Goal: Connect with others: Connect with other users

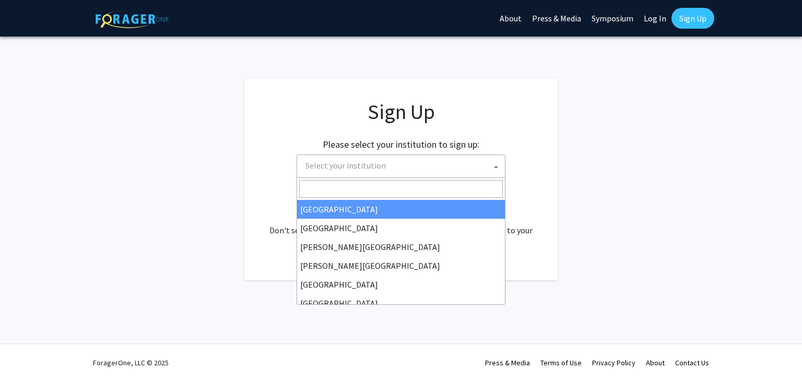
click at [502, 177] on div "Please select your institution to sign up: [GEOGRAPHIC_DATA] [GEOGRAPHIC_DATA] …" at bounding box center [400, 153] width 287 height 50
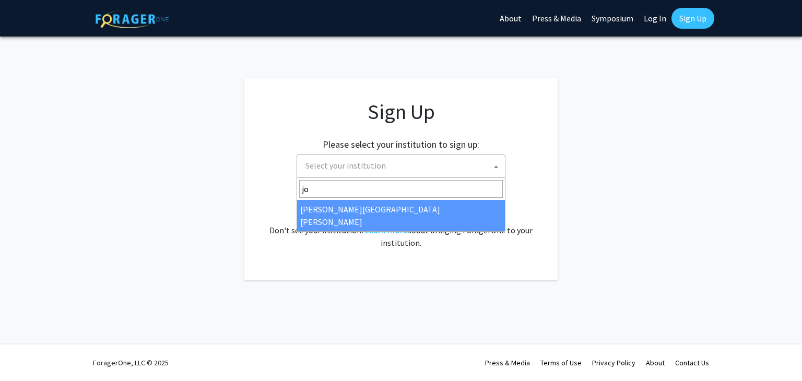
type input "jo"
select select "1"
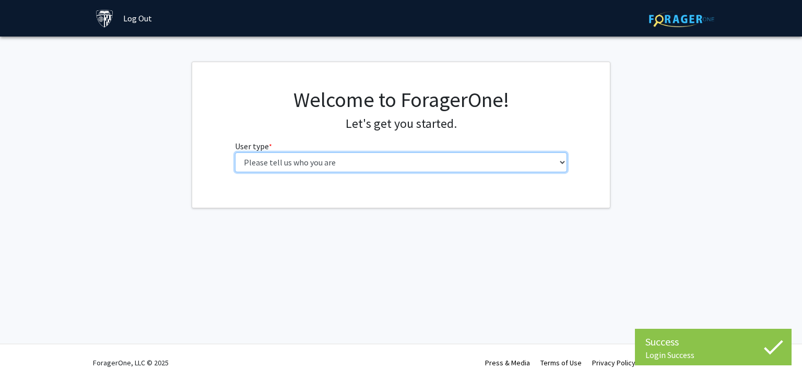
drag, startPoint x: 0, startPoint y: 0, endPoint x: 464, endPoint y: 170, distance: 494.4
click at [464, 170] on select "Please tell us who you are Undergraduate Student Master's Student Doctoral Cand…" at bounding box center [401, 163] width 333 height 20
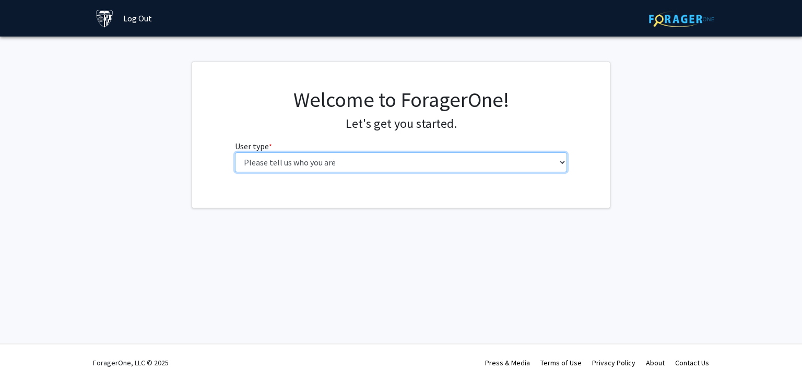
select select "2: masters"
click at [235, 153] on select "Please tell us who you are Undergraduate Student Master's Student Doctoral Cand…" at bounding box center [401, 163] width 333 height 20
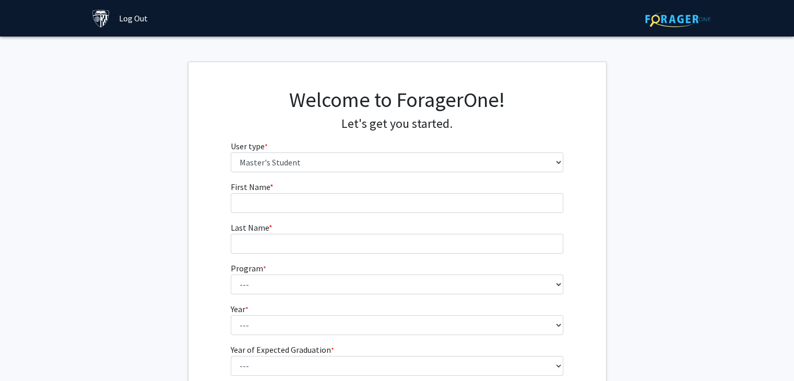
click at [455, 218] on form "First Name * required Last Name * required Program * required --- Anatomy Educa…" at bounding box center [397, 288] width 333 height 214
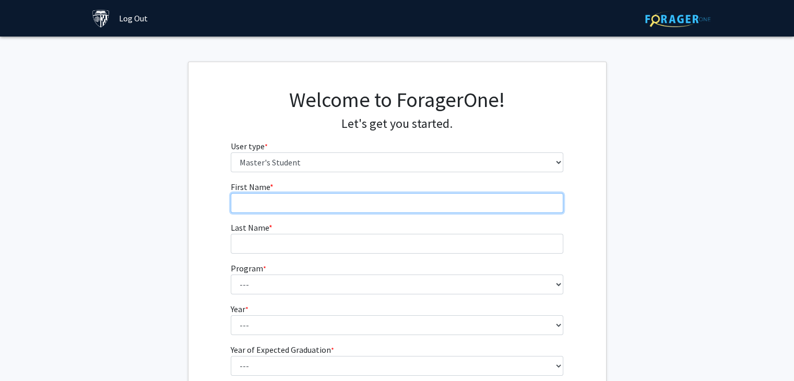
click at [454, 201] on input "First Name * required" at bounding box center [397, 203] width 333 height 20
type input "Tovea"
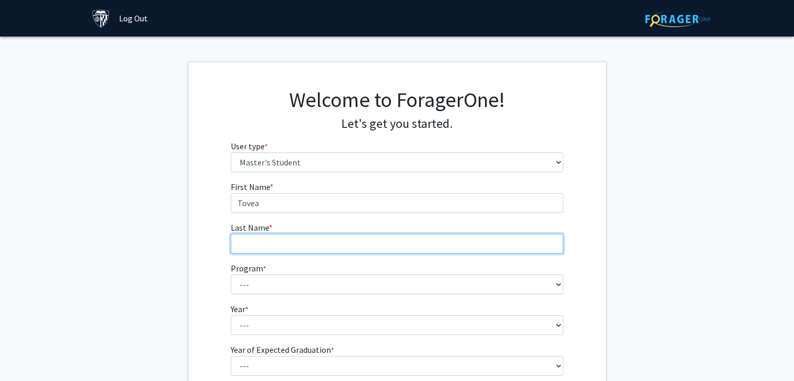
click at [421, 244] on input "Last Name * required" at bounding box center [397, 244] width 333 height 20
type input "Jenkins"
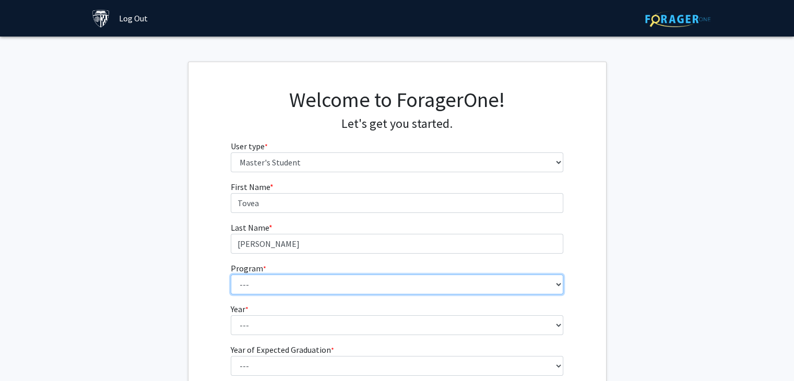
click at [414, 282] on select "--- Anatomy Education Applied and Computational Mathematics Applied Biomedical …" at bounding box center [397, 285] width 333 height 20
select select "45: 34"
click at [231, 275] on select "--- Anatomy Education Applied and Computational Mathematics Applied Biomedical …" at bounding box center [397, 285] width 333 height 20
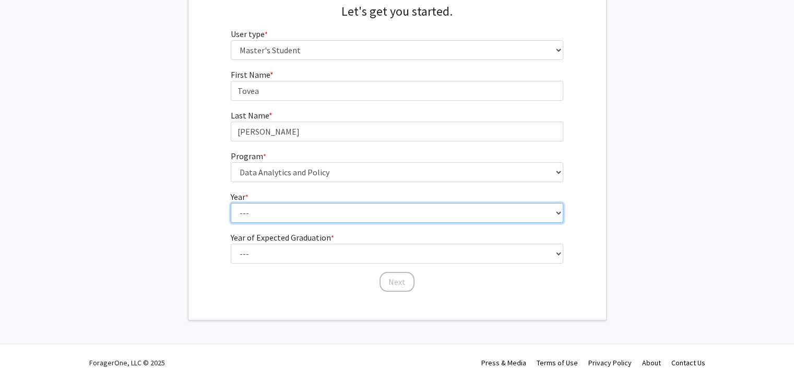
click at [397, 206] on select "--- First Year Second Year" at bounding box center [397, 213] width 333 height 20
select select "1: first_year"
click at [231, 203] on select "--- First Year Second Year" at bounding box center [397, 213] width 333 height 20
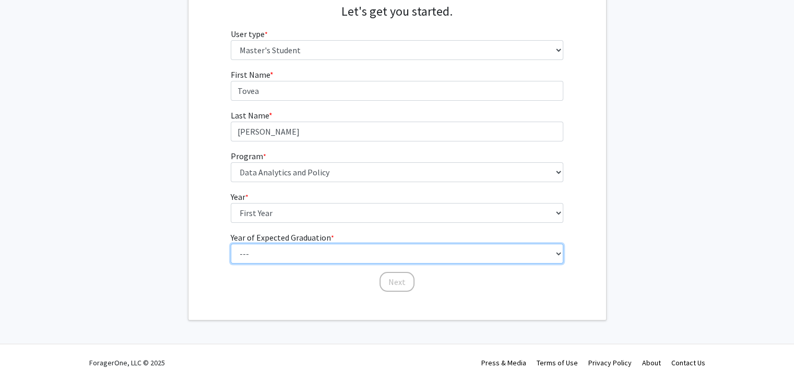
click at [397, 259] on select "--- 2025 2026 2027 2028 2029 2030 2031 2032 2033 2034" at bounding box center [397, 254] width 333 height 20
select select "3: 2027"
click at [231, 244] on select "--- 2025 2026 2027 2028 2029 2030 2031 2032 2033 2034" at bounding box center [397, 254] width 333 height 20
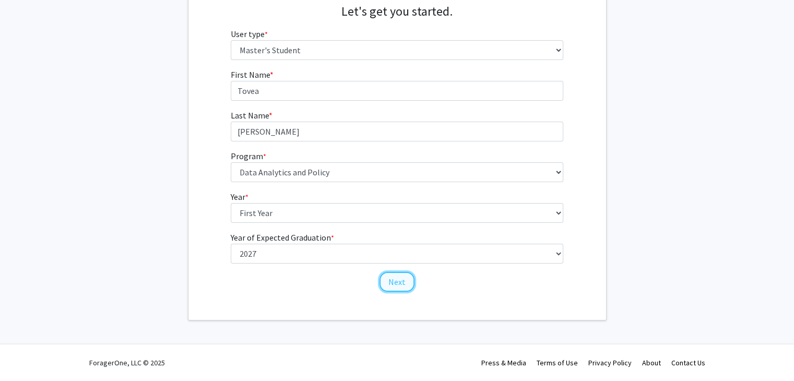
click at [395, 288] on button "Next" at bounding box center [397, 282] width 35 height 20
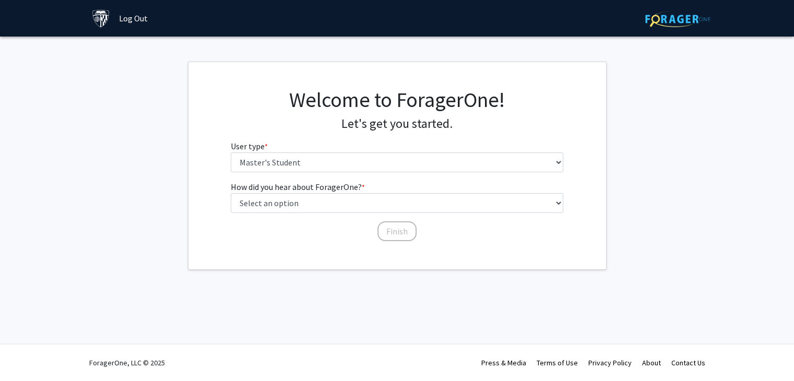
scroll to position [0, 0]
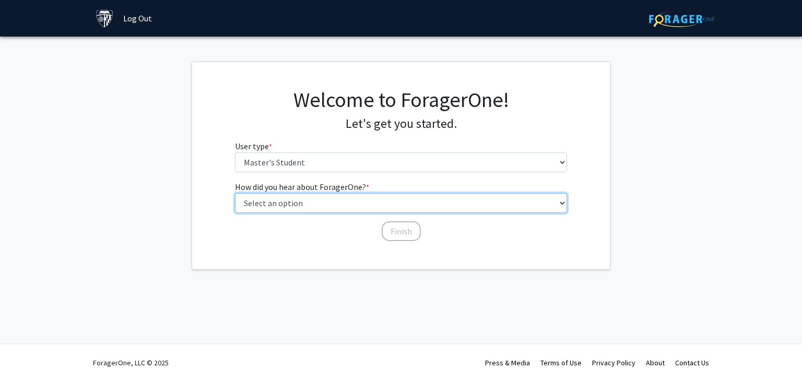
click at [385, 208] on select "Select an option Peer/student recommendation Faculty/staff recommendation Unive…" at bounding box center [401, 203] width 333 height 20
select select "3: university_website"
click at [235, 193] on select "Select an option Peer/student recommendation Faculty/staff recommendation Unive…" at bounding box center [401, 203] width 333 height 20
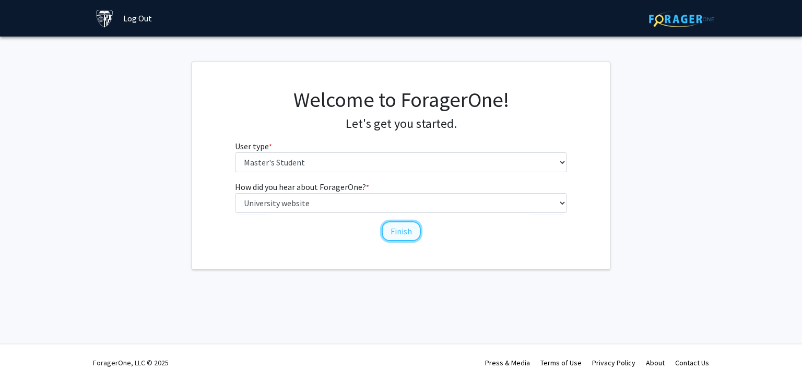
click at [403, 230] on button "Finish" at bounding box center [401, 231] width 39 height 20
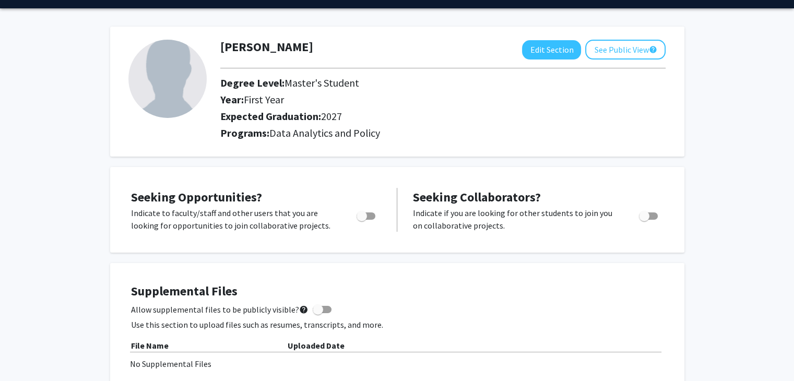
scroll to position [25, 0]
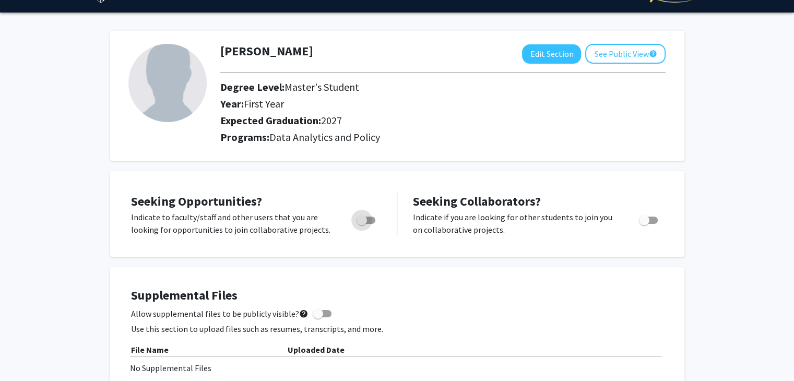
click at [356, 219] on label "Toggle" at bounding box center [364, 220] width 23 height 13
click at [361, 224] on input "Are you actively seeking opportunities?" at bounding box center [361, 224] width 1 height 1
checkbox input "true"
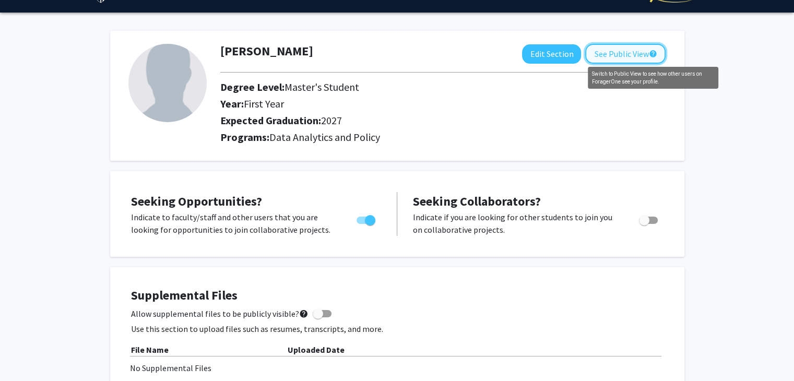
click at [654, 54] on mat-icon "help" at bounding box center [653, 54] width 8 height 13
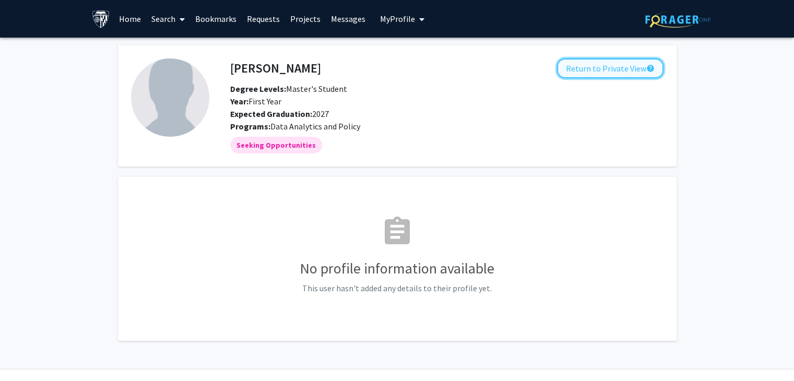
click at [637, 67] on button "Return to Private View help" at bounding box center [610, 68] width 107 height 20
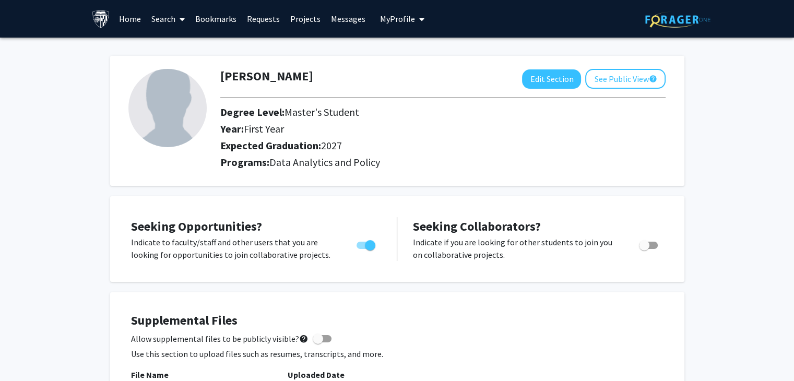
click at [294, 21] on link "Projects" at bounding box center [305, 19] width 41 height 37
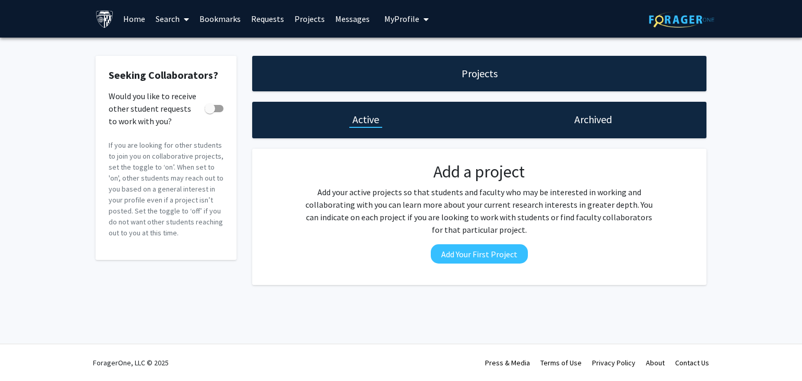
click at [186, 13] on span at bounding box center [184, 19] width 9 height 37
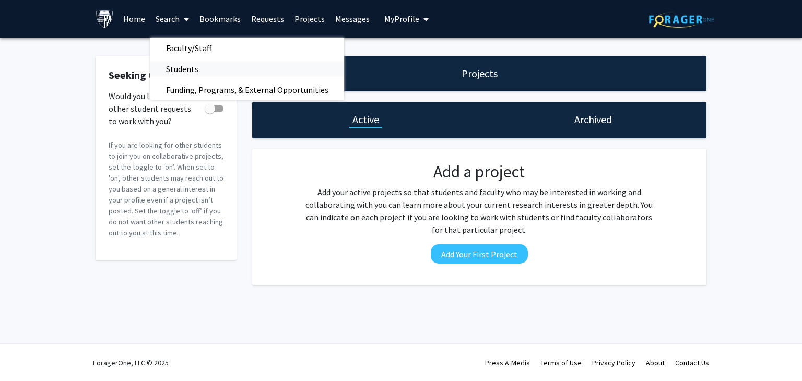
click at [196, 67] on span "Students" at bounding box center [182, 68] width 64 height 21
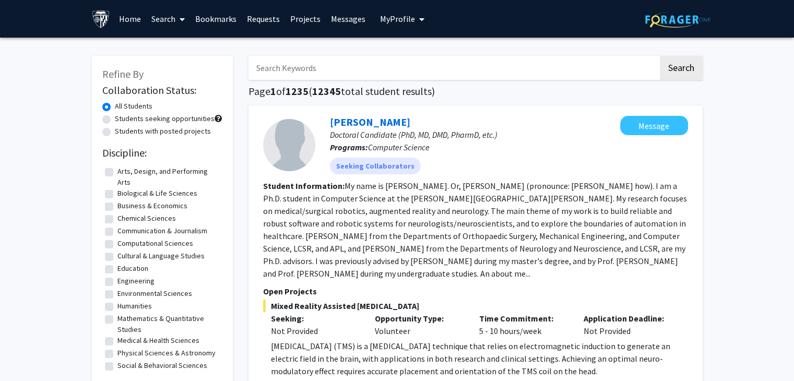
click at [269, 58] on input "Search Keywords" at bounding box center [454, 68] width 410 height 24
type input "data analytics and policy"
click at [660, 56] on button "Search" at bounding box center [681, 68] width 43 height 24
